Goal: Communication & Community: Answer question/provide support

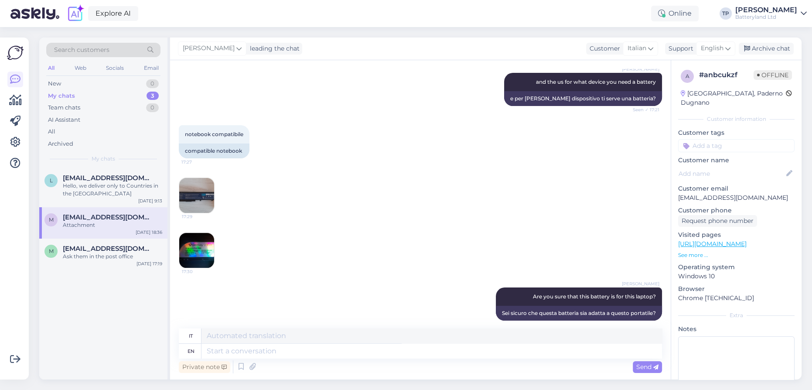
scroll to position [163, 0]
click at [200, 191] on img at bounding box center [196, 195] width 35 height 35
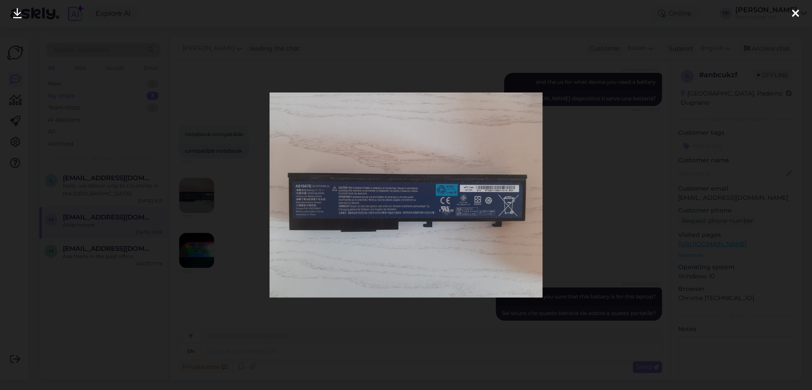
click at [795, 12] on icon at bounding box center [795, 13] width 7 height 11
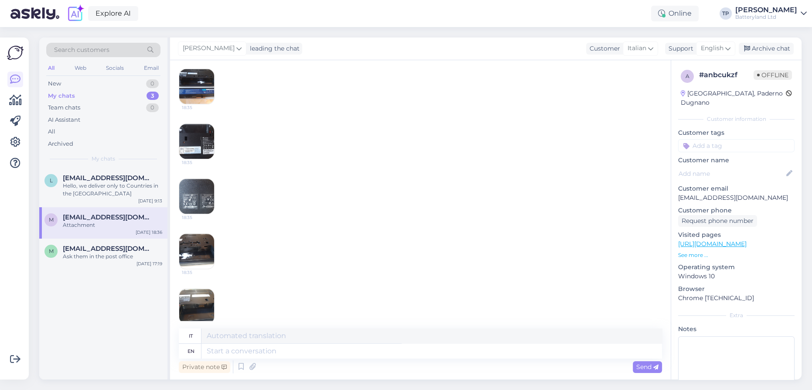
scroll to position [1193, 0]
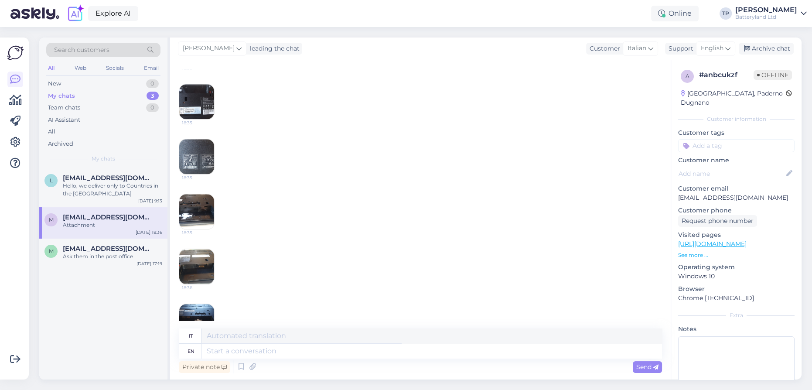
click at [201, 174] on img at bounding box center [196, 156] width 35 height 35
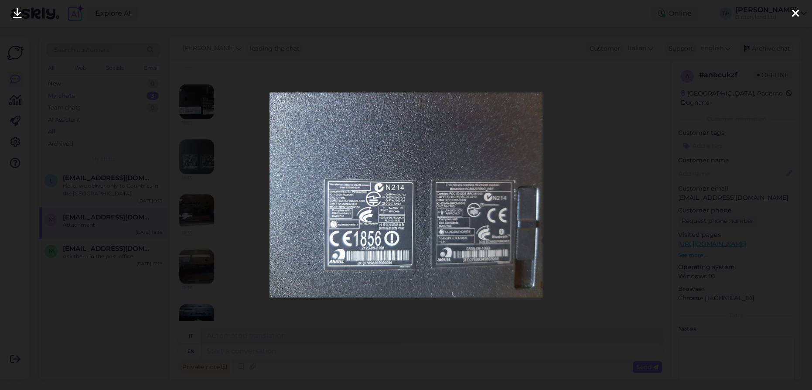
click at [792, 12] on icon at bounding box center [795, 13] width 7 height 11
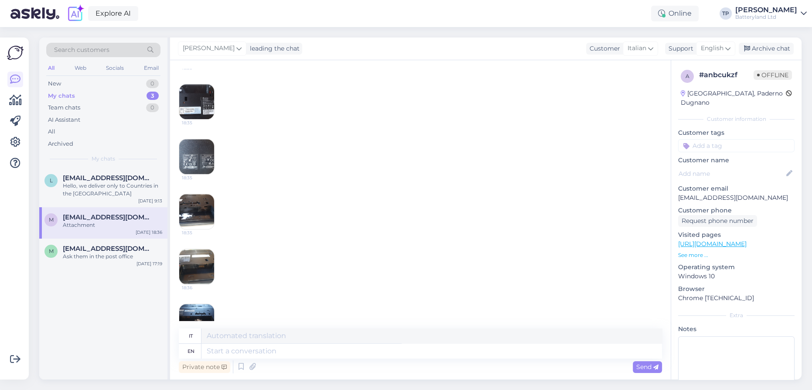
click at [194, 119] on img at bounding box center [196, 101] width 35 height 35
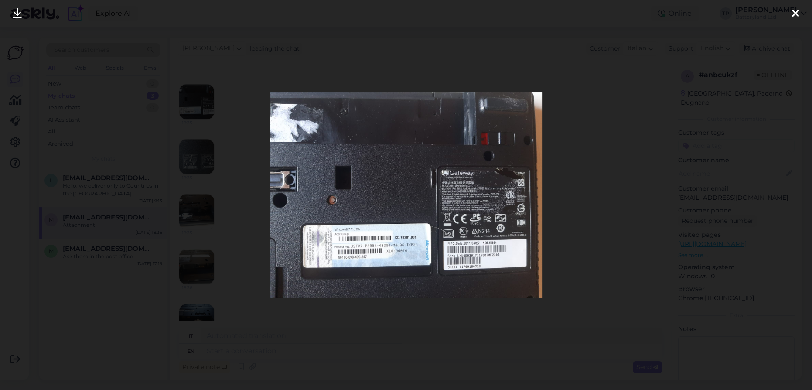
click at [606, 208] on div at bounding box center [406, 195] width 812 height 390
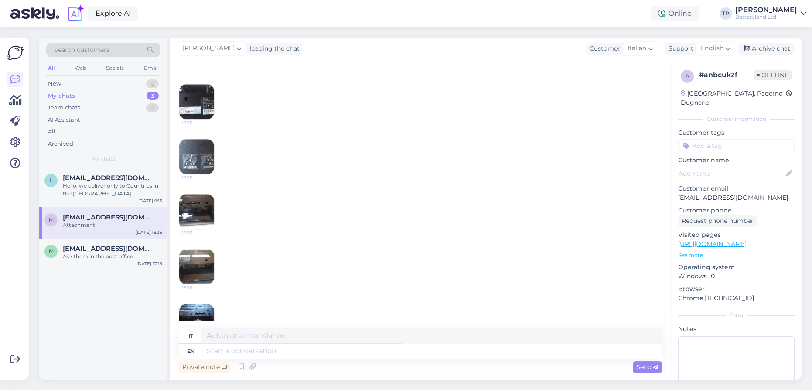
click at [179, 283] on img at bounding box center [196, 266] width 35 height 35
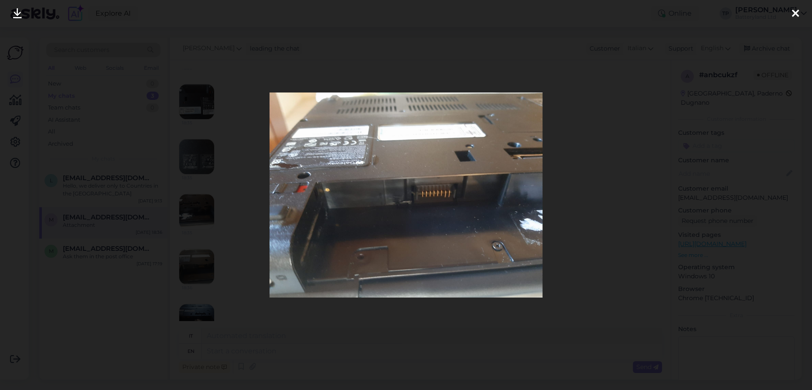
click at [187, 233] on div at bounding box center [406, 195] width 812 height 390
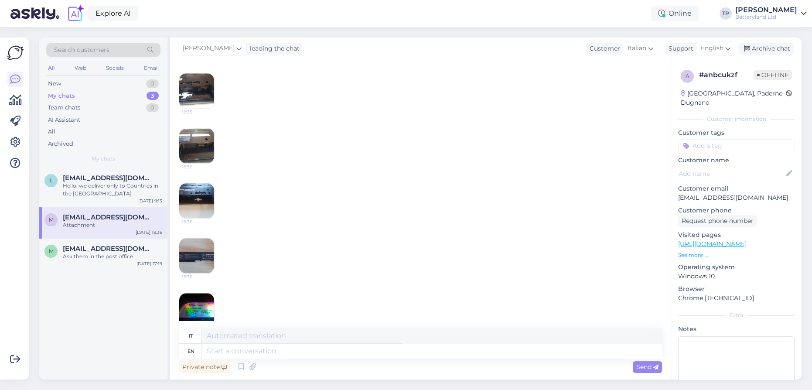
scroll to position [1351, 0]
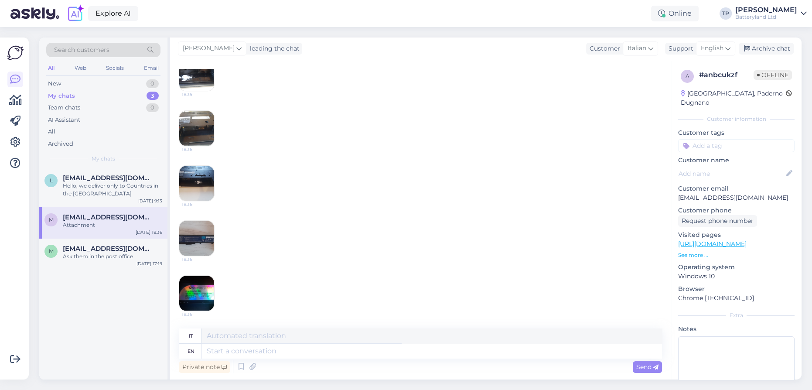
click at [199, 272] on div "18:36" at bounding box center [420, 292] width 483 height 55
click at [198, 282] on img at bounding box center [196, 292] width 35 height 35
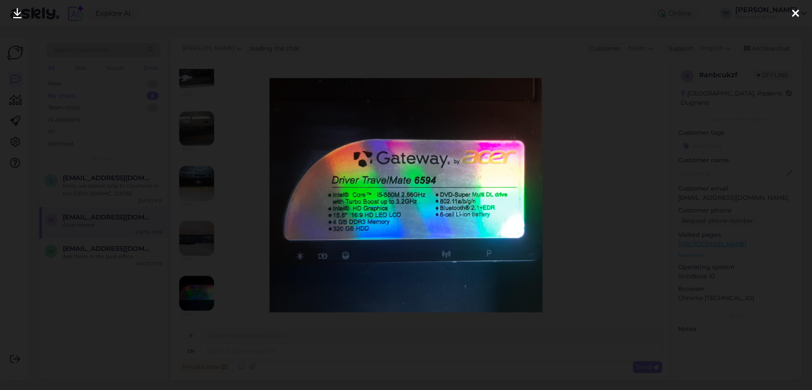
click at [176, 125] on div at bounding box center [406, 195] width 812 height 390
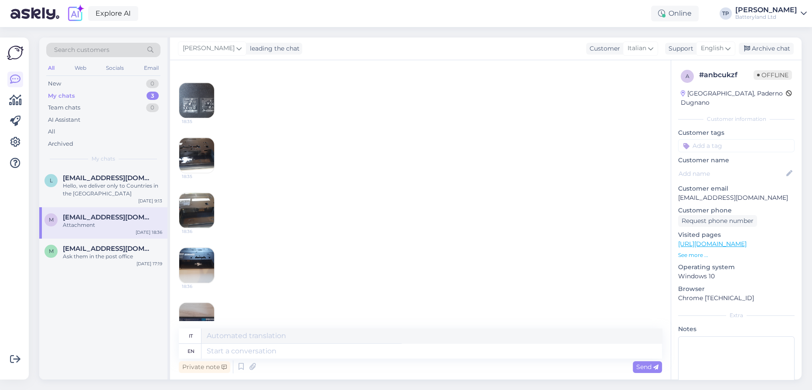
scroll to position [1153, 0]
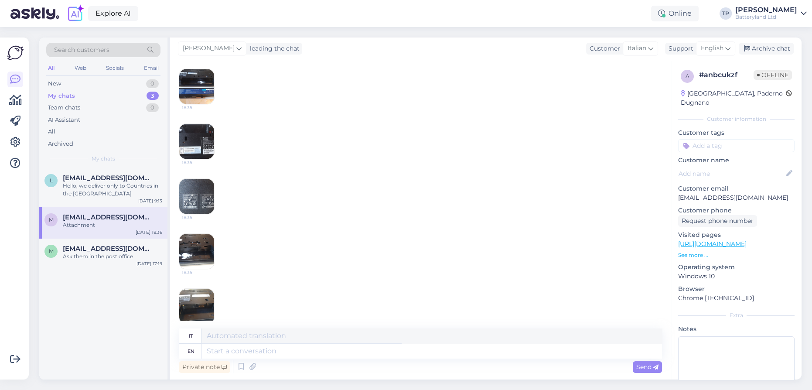
click at [194, 159] on img at bounding box center [196, 141] width 35 height 35
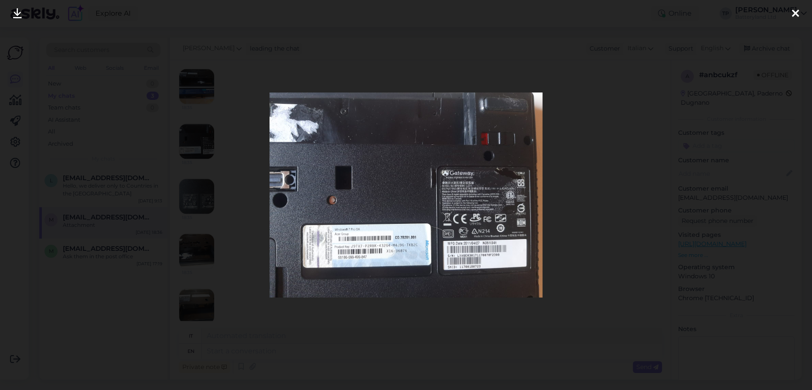
click at [792, 16] on icon at bounding box center [795, 13] width 7 height 11
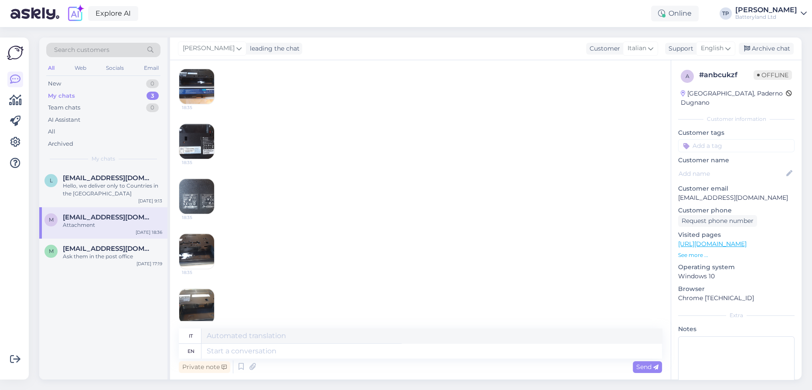
scroll to position [1351, 0]
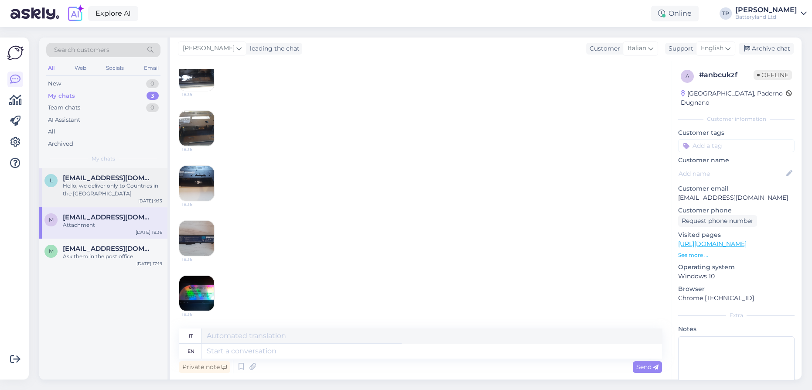
click at [110, 182] on div "[EMAIL_ADDRESS][DOMAIN_NAME] Hello, we deliver only to Countries in the [GEOGRA…" at bounding box center [112, 186] width 99 height 24
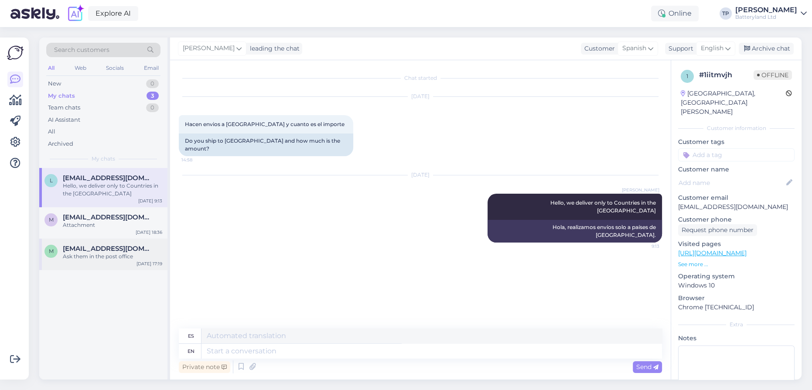
click at [115, 245] on span "[EMAIL_ADDRESS][DOMAIN_NAME]" at bounding box center [108, 249] width 91 height 8
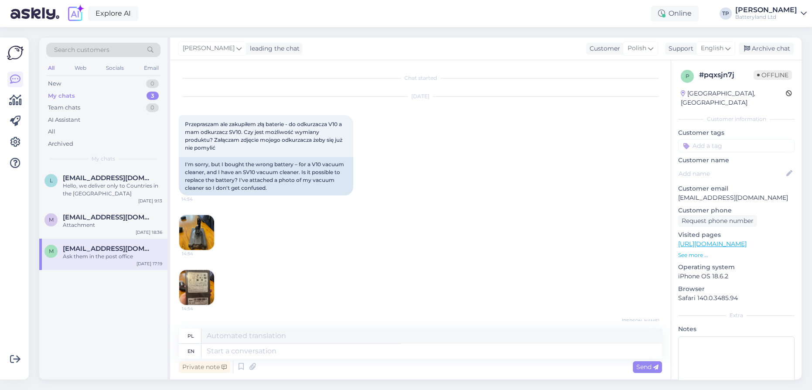
scroll to position [1285, 0]
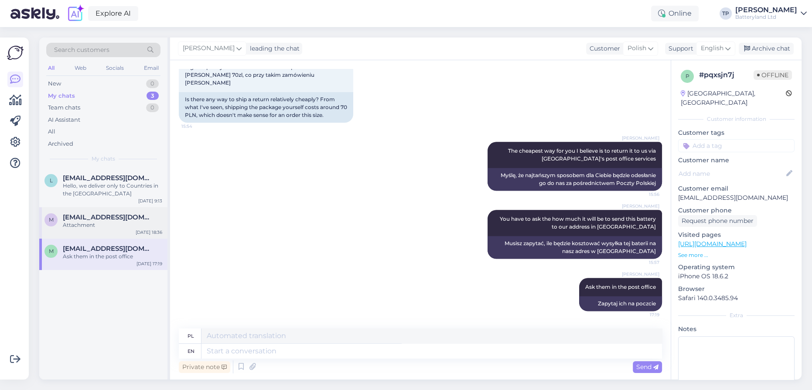
click at [105, 213] on span "[EMAIL_ADDRESS][DOMAIN_NAME]" at bounding box center [108, 217] width 91 height 8
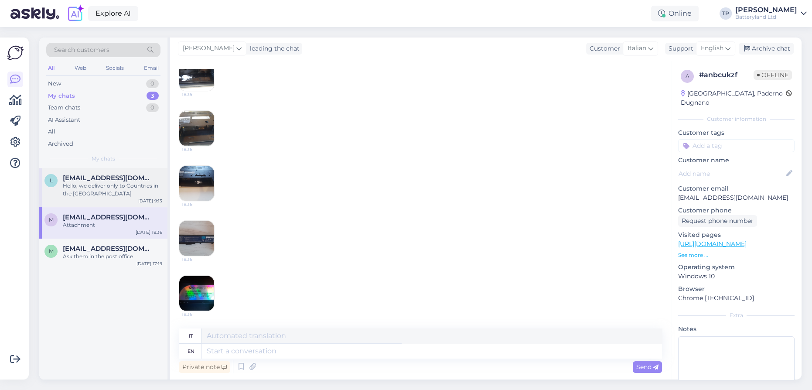
click at [99, 180] on span "[EMAIL_ADDRESS][DOMAIN_NAME]" at bounding box center [108, 178] width 91 height 8
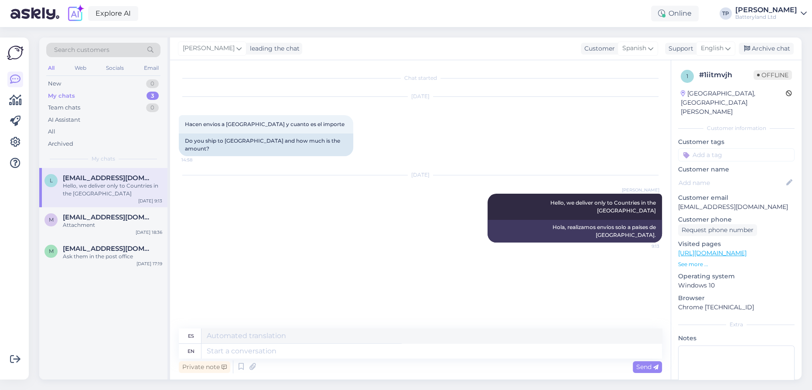
scroll to position [0, 0]
drag, startPoint x: 91, startPoint y: 208, endPoint x: 96, endPoint y: 211, distance: 6.1
click at [92, 213] on span "[EMAIL_ADDRESS][DOMAIN_NAME]" at bounding box center [108, 217] width 91 height 8
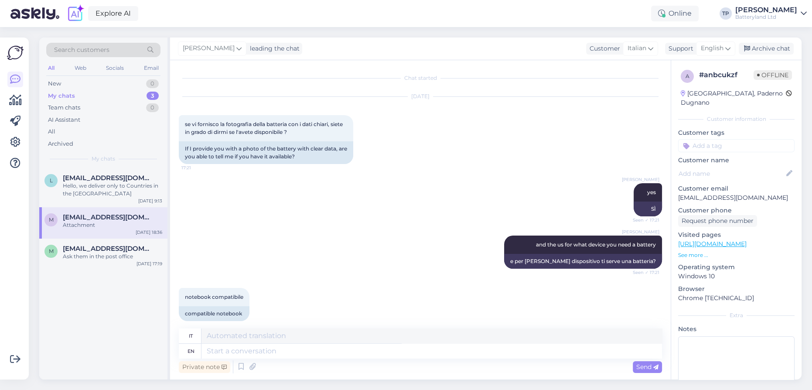
scroll to position [1351, 0]
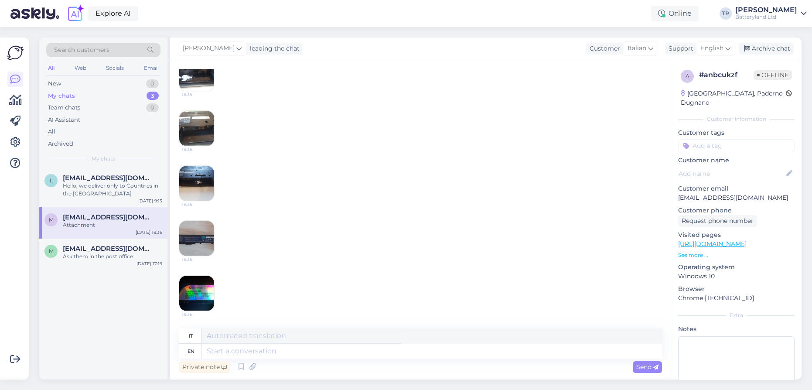
click at [195, 247] on img at bounding box center [196, 238] width 35 height 35
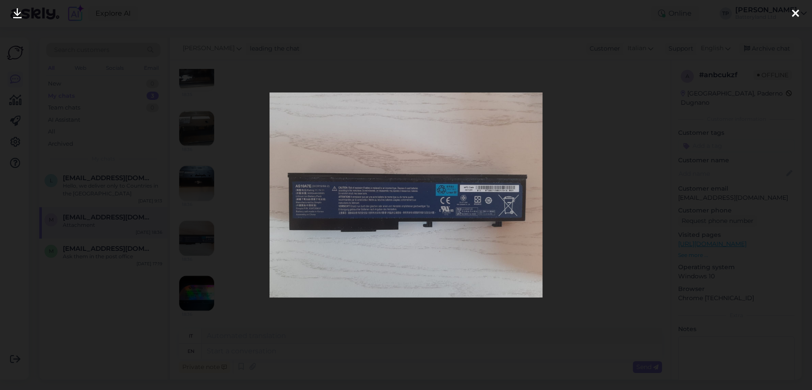
click at [798, 14] on icon at bounding box center [795, 13] width 7 height 11
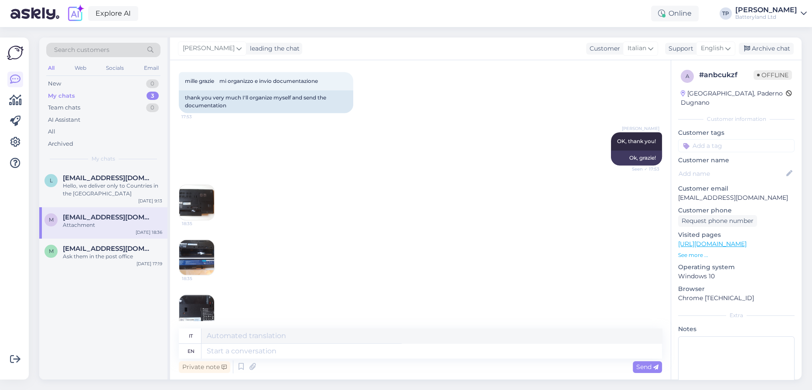
scroll to position [995, 0]
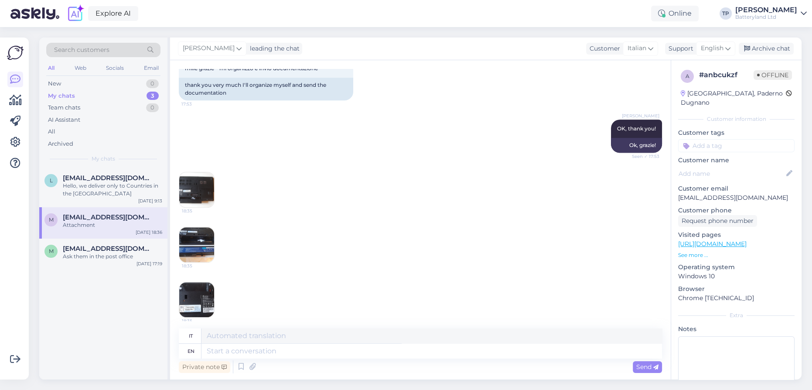
click at [188, 262] on img at bounding box center [196, 244] width 35 height 35
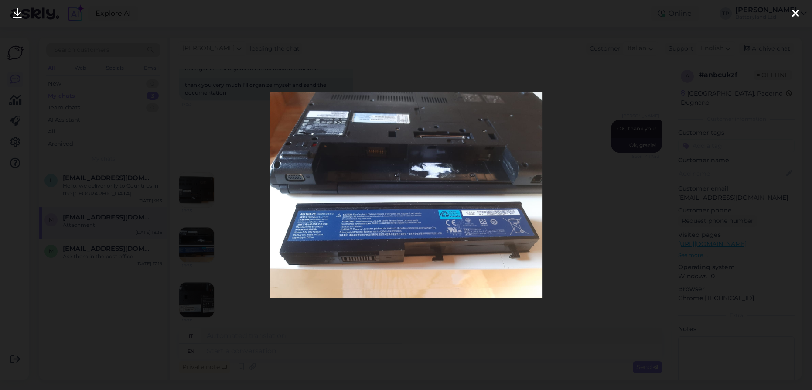
click at [793, 15] on icon at bounding box center [795, 13] width 7 height 11
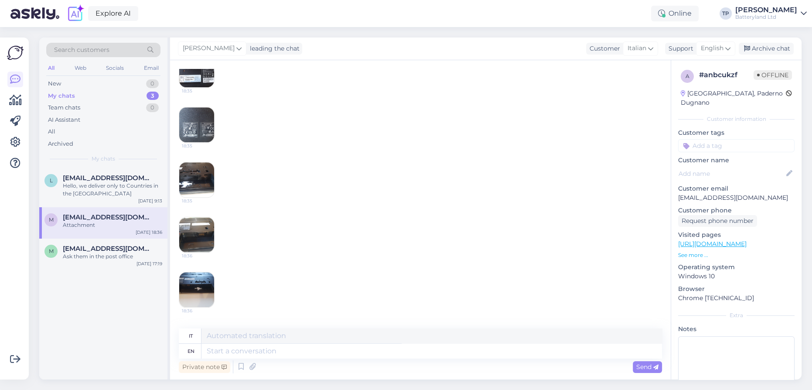
scroll to position [1351, 0]
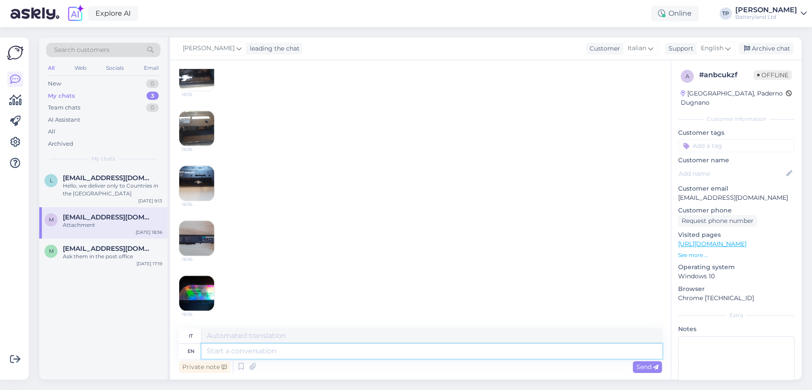
click at [222, 351] on textarea at bounding box center [431, 350] width 460 height 15
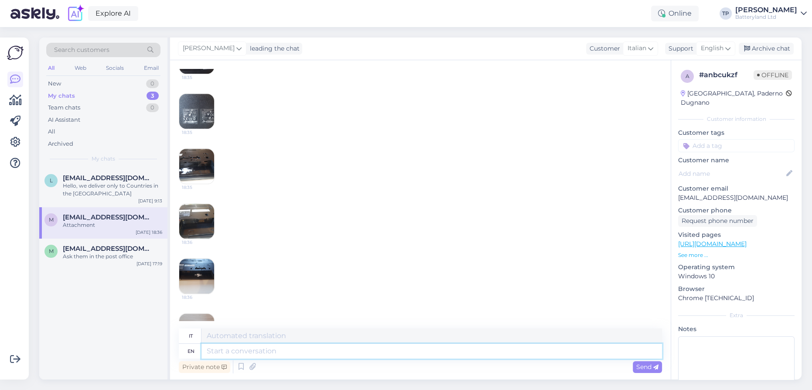
scroll to position [1233, 0]
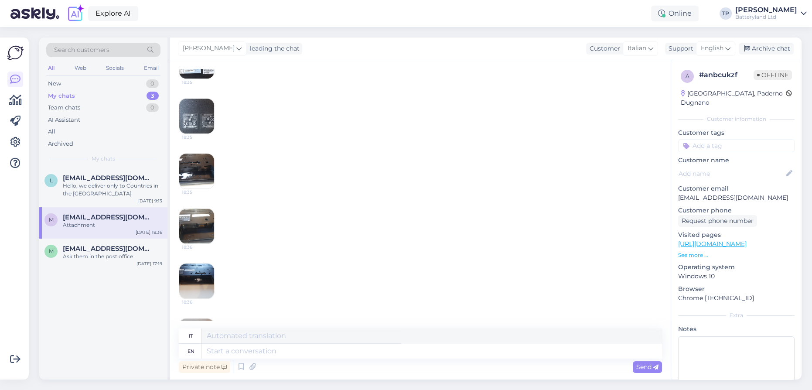
click at [194, 182] on img at bounding box center [196, 170] width 35 height 35
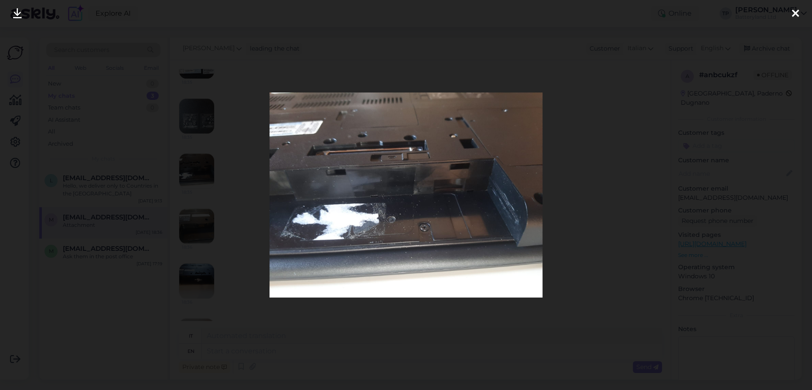
click at [792, 11] on icon at bounding box center [795, 13] width 7 height 11
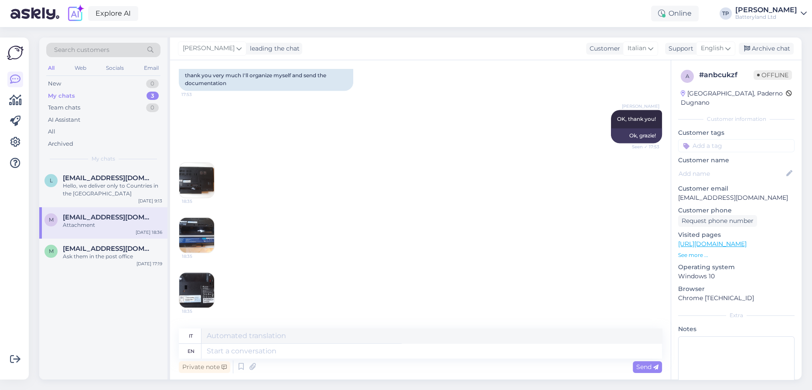
scroll to position [916, 0]
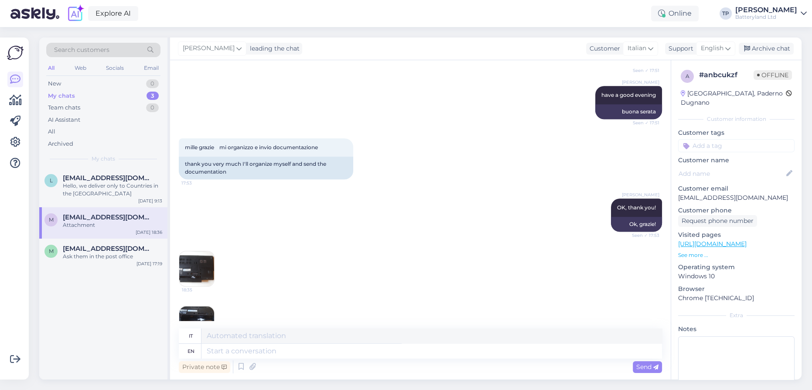
click at [194, 286] on img at bounding box center [196, 268] width 35 height 35
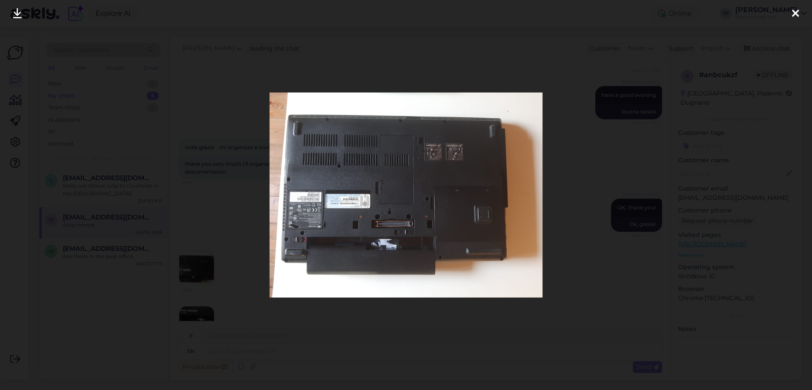
click at [309, 210] on img at bounding box center [405, 194] width 273 height 204
click at [18, 16] on icon at bounding box center [17, 13] width 9 height 11
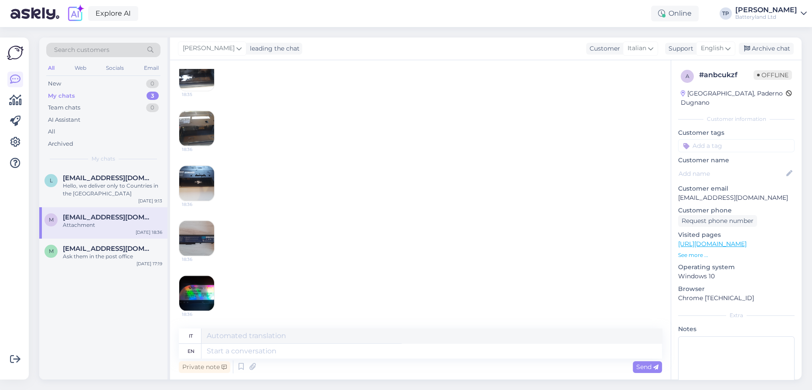
scroll to position [1351, 0]
click at [569, 207] on div "18:36" at bounding box center [420, 183] width 483 height 55
click at [296, 351] on textarea at bounding box center [431, 350] width 460 height 15
type textarea "Unf"
type textarea "Uno"
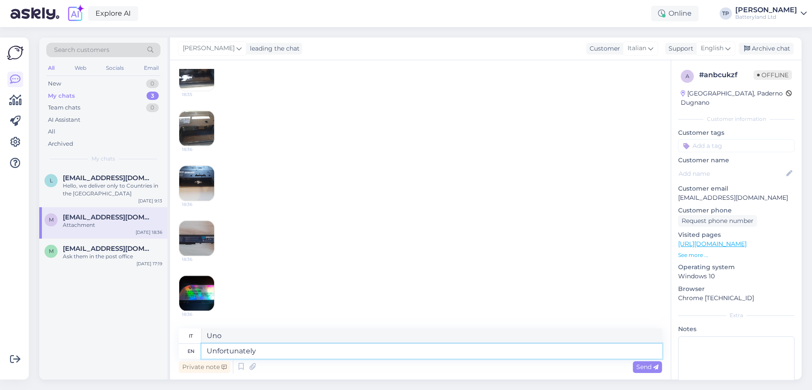
type textarea "Unfortunately"
type textarea "Purtroppo"
type textarea "Unfortunately we d"
type textarea "Purtroppo noi"
type textarea "Unfortunately we don"
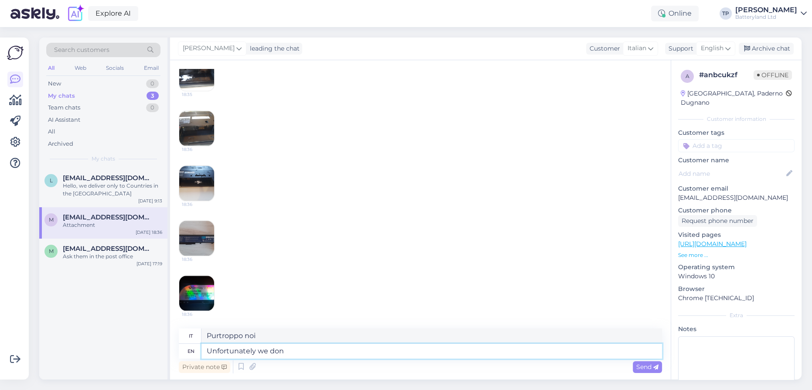
type textarea "Sfortunatamente non lo facciamo"
type textarea "Unfortunately we don't have t"
type textarea "Sfortunatamente non abbiamo"
type textarea "Unfortunately we don't have this"
type textarea "Sfortunatamente non abbiamo questo"
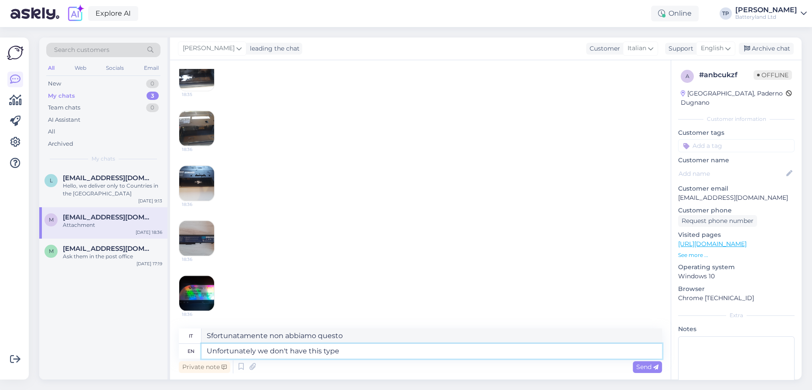
type textarea "Unfortunately we don't have this type"
type textarea "Purtroppo non abbiamo questo tipo"
type textarea "Unfortunately we don't have this type of"
type textarea "Purtroppo non abbiamo questo tipo di"
type textarea "Unfortunately we don't have this type of battery,"
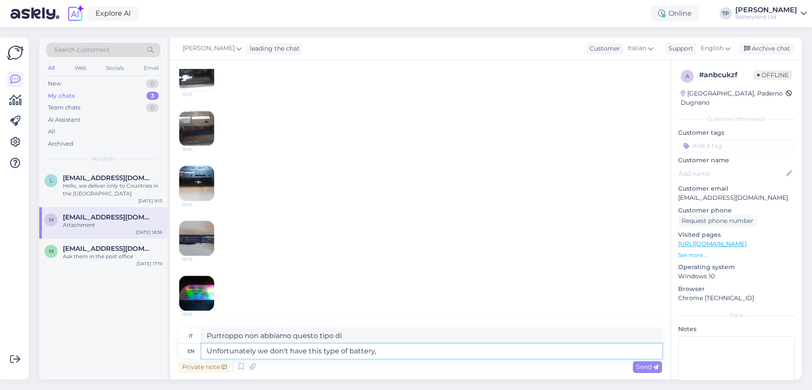
type textarea "Purtroppo non abbiamo questo tipo di batteria"
type textarea "Unfortunately we don't have this type of battery,"
type textarea "Purtroppo non abbiamo questo tipo di batteria,"
type textarea "Unfortunately we don't have this type of battery, I am"
type textarea "Purtroppo non abbiamo questo tipo di batteria, io"
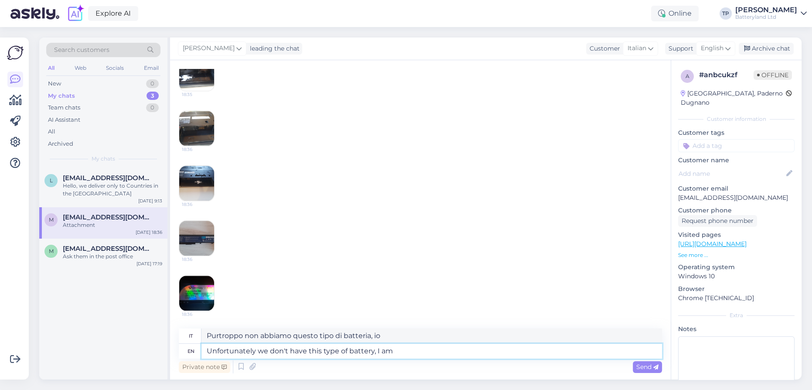
type textarea "Unfortunately we don't have this type of battery, I am s"
type textarea "Purtroppo non abbiamo questo tipo di batteria, io sono"
type textarea "Unfortunately we don't have this type of battery, I am so s"
type textarea "Purtroppo non abbiamo questo tipo di batteria, sono così"
type textarea "Unfortunately we don't have this type of battery, I am so sorry ab"
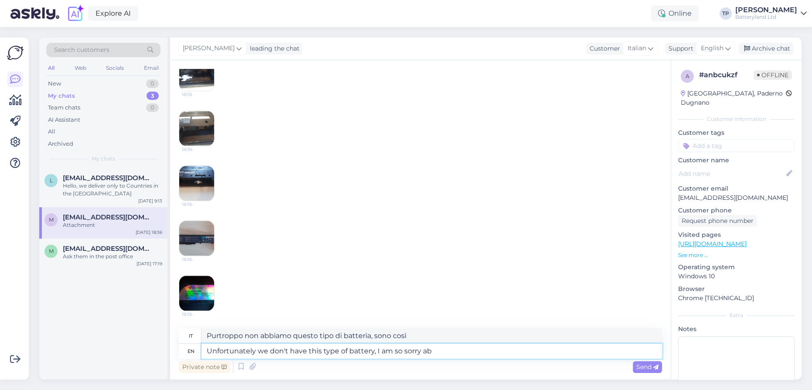
type textarea "Purtroppo non abbiamo questo tipo di batteria, mi dispiace molto"
type textarea "Unfortunately we don't have this type of battery, I am so sorry about that"
type textarea "Purtroppo non abbiamo questo tipo di batteria, mi dispiace molto."
type textarea "Unfortunately we don't have this type of battery, I am so sorry about that..."
type textarea "Purtroppo non abbiamo questo tipo di batteria, mi dispiace molto that..."
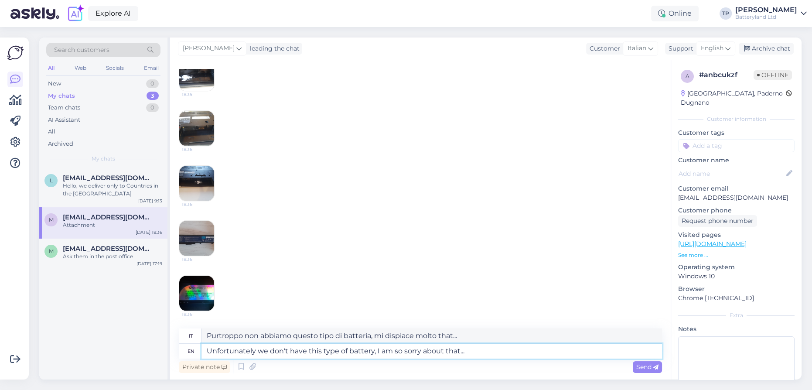
type textarea "Unfortunately we don't have this type of battery, I am so sorry about that..."
click at [645, 368] on span "Send" at bounding box center [647, 367] width 22 height 8
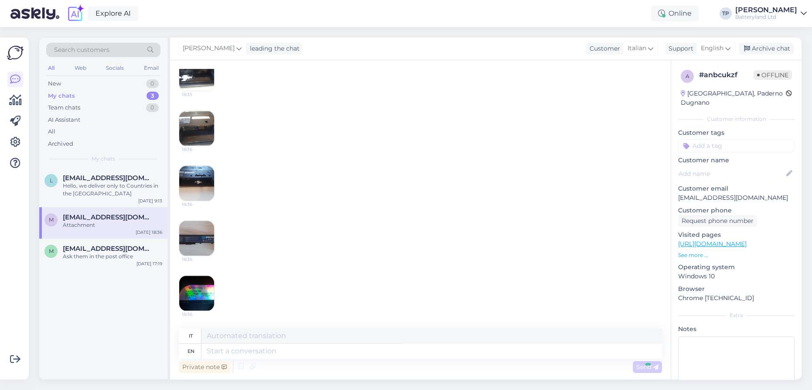
scroll to position [1438, 0]
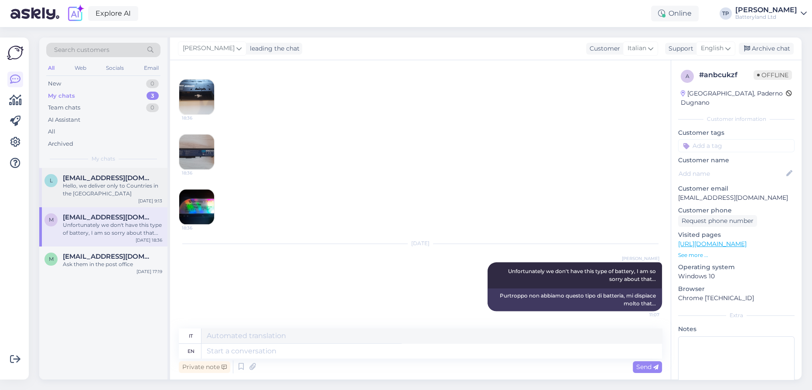
click at [94, 182] on div "[EMAIL_ADDRESS][DOMAIN_NAME] Hello, we deliver only to Countries in the [GEOGRA…" at bounding box center [112, 186] width 99 height 24
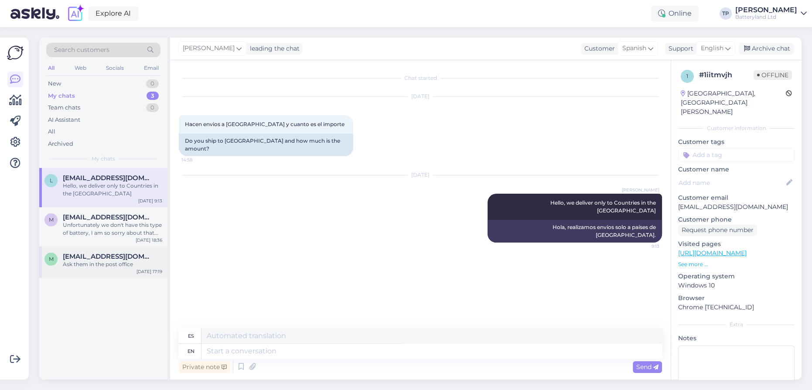
click at [96, 252] on span "[EMAIL_ADDRESS][DOMAIN_NAME]" at bounding box center [108, 256] width 91 height 8
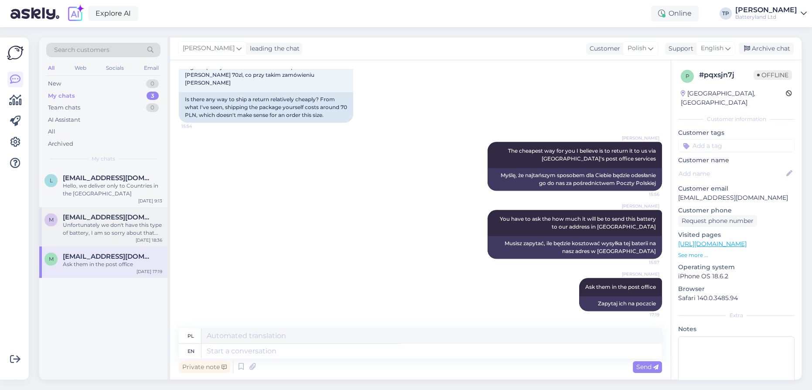
click at [115, 213] on div "[EMAIL_ADDRESS][DOMAIN_NAME] Unfortunately we don't have this type of battery, …" at bounding box center [112, 225] width 99 height 24
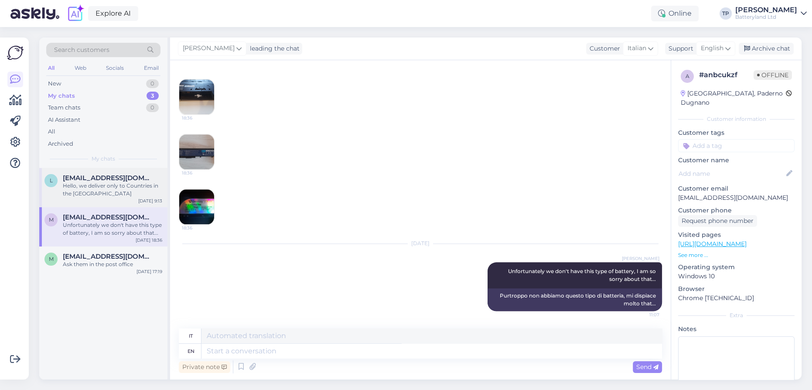
click at [106, 183] on div "[EMAIL_ADDRESS][DOMAIN_NAME] Hello, we deliver only to Countries in the [GEOGRA…" at bounding box center [112, 186] width 99 height 24
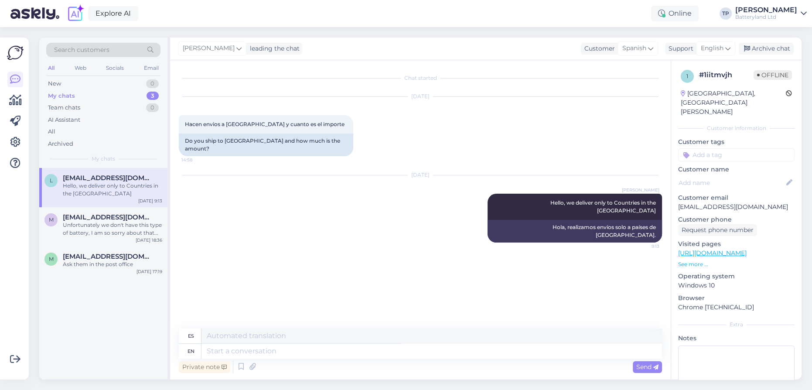
scroll to position [0, 0]
click at [99, 215] on div "[EMAIL_ADDRESS][DOMAIN_NAME] Unfortunately we don't have this type of battery, …" at bounding box center [112, 225] width 99 height 24
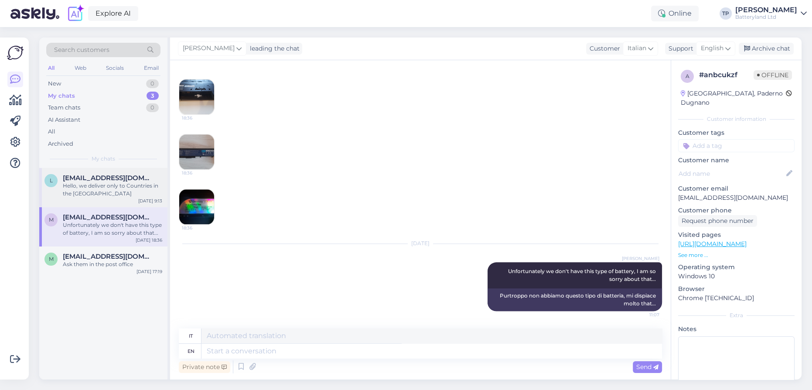
click at [92, 183] on div "[EMAIL_ADDRESS][DOMAIN_NAME] Hello, we deliver only to Countries in the [GEOGRA…" at bounding box center [112, 186] width 99 height 24
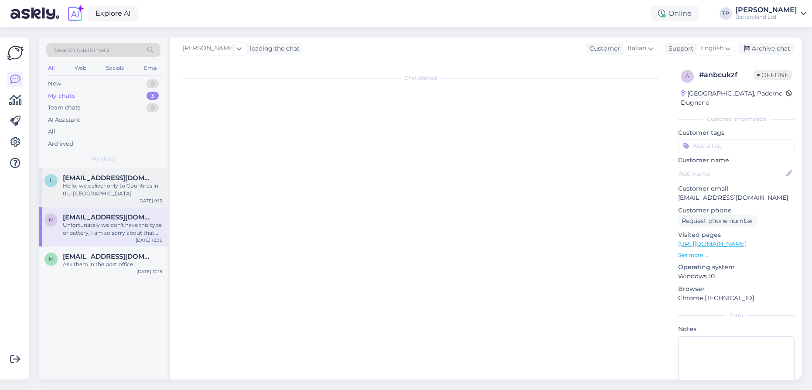
scroll to position [0, 0]
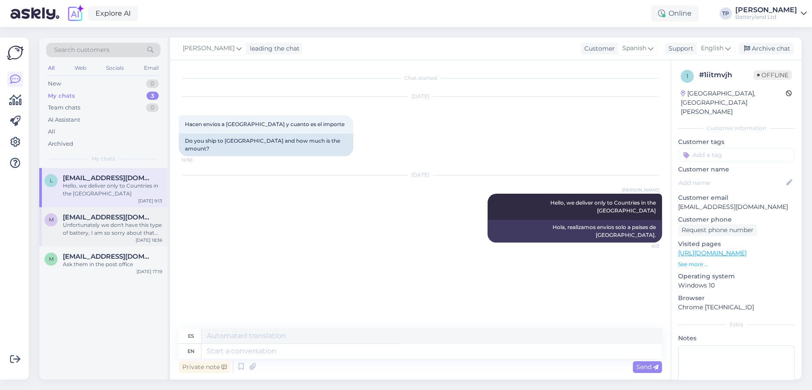
click at [87, 213] on span "[EMAIL_ADDRESS][DOMAIN_NAME]" at bounding box center [108, 217] width 91 height 8
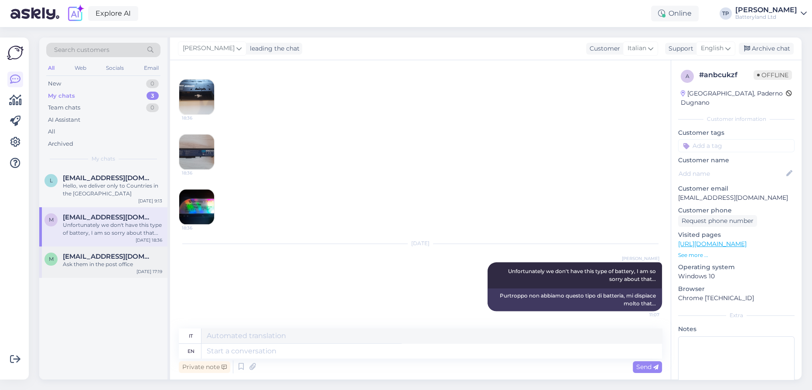
click at [85, 246] on div "m [EMAIL_ADDRESS][DOMAIN_NAME] Ask them in the post office [DATE] 17:19" at bounding box center [103, 261] width 128 height 31
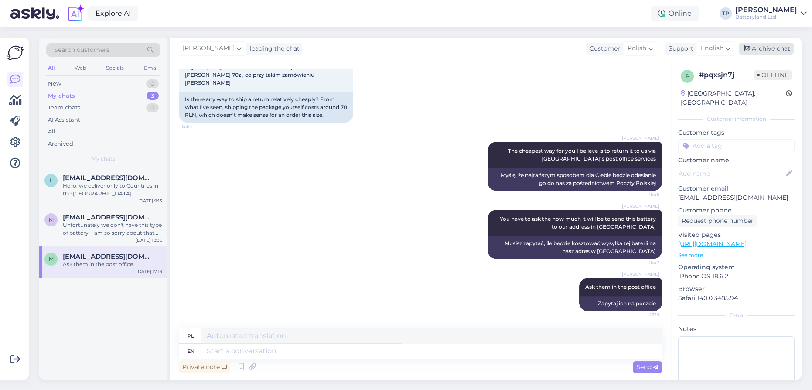
click at [758, 50] on div "Archive chat" at bounding box center [765, 49] width 55 height 12
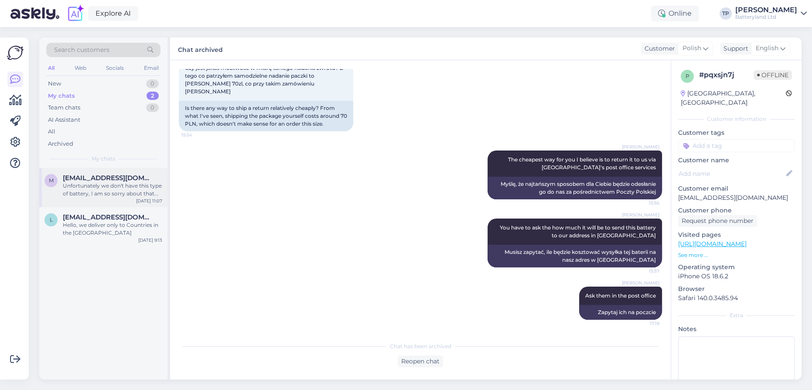
click at [117, 183] on div "[EMAIL_ADDRESS][DOMAIN_NAME] Unfortunately we don't have this type of battery, …" at bounding box center [112, 186] width 99 height 24
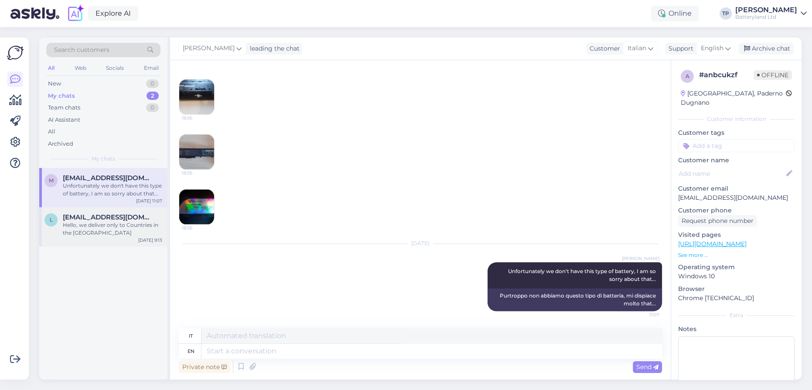
click at [103, 213] on div "[EMAIL_ADDRESS][DOMAIN_NAME] Hello, we deliver only to Countries in the [GEOGRA…" at bounding box center [112, 225] width 99 height 24
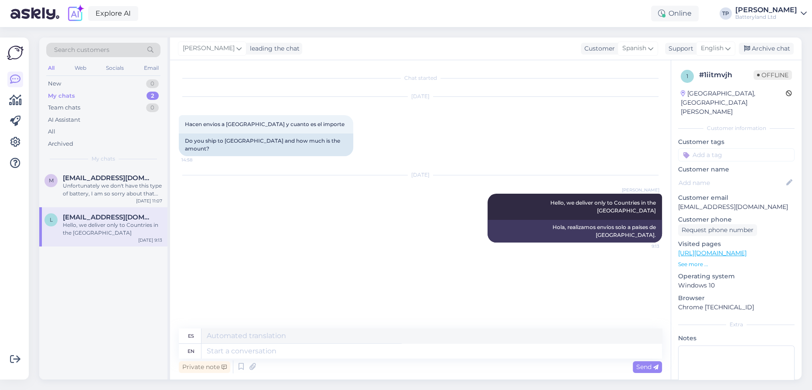
scroll to position [0, 0]
